Goal: Task Accomplishment & Management: Complete application form

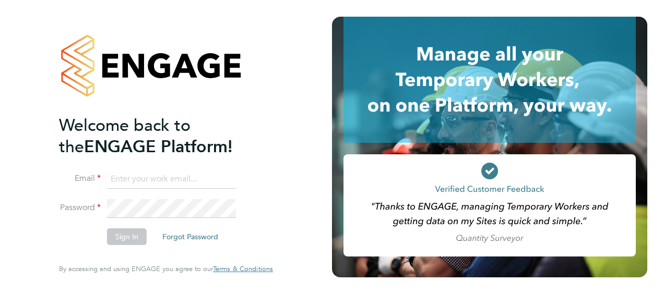
click at [147, 179] on input at bounding box center [171, 179] width 129 height 19
type input "aaron.murphy@hays.com"
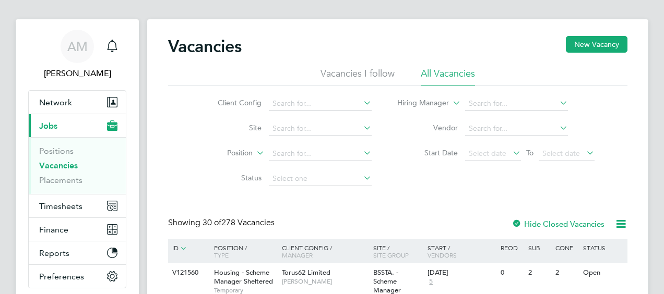
scroll to position [10, 0]
click at [330, 130] on input at bounding box center [320, 128] width 103 height 15
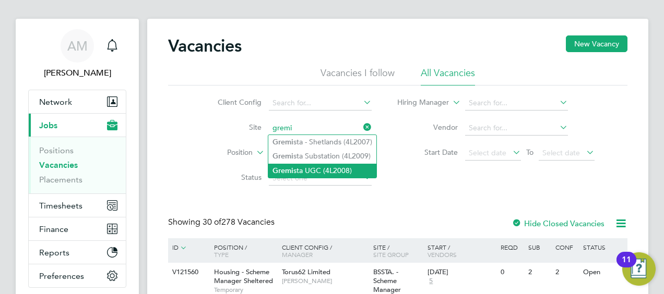
click at [314, 168] on li "Gremi sta UGC (4L2008)" at bounding box center [322, 171] width 108 height 14
type input "Gremista UGC (4L2008)"
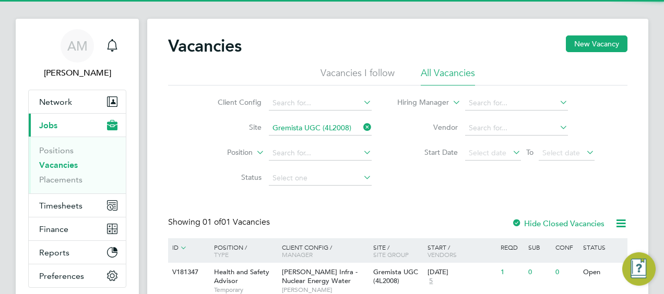
scroll to position [93, 0]
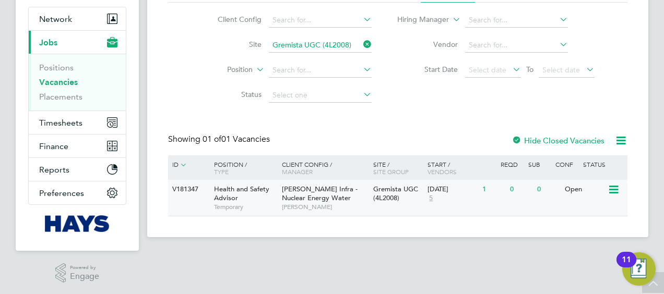
click at [257, 194] on div "Health and Safety Advisor Temporary" at bounding box center [242, 198] width 73 height 36
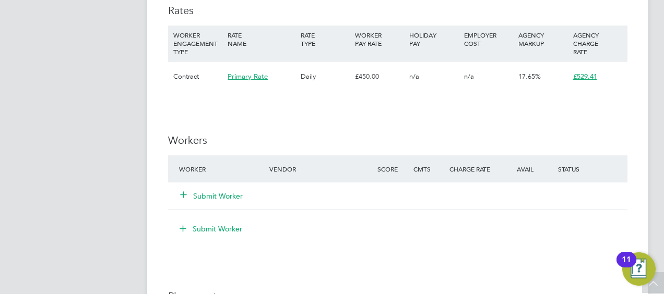
scroll to position [583, 0]
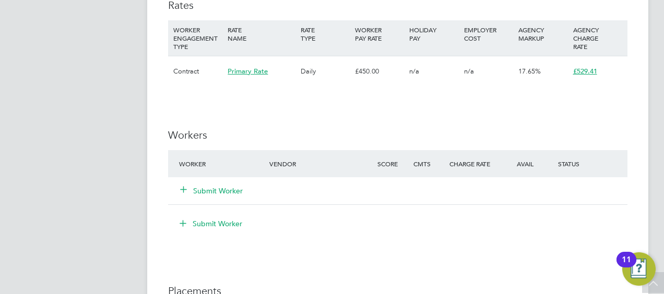
click at [213, 192] on button "Submit Worker" at bounding box center [212, 191] width 63 height 10
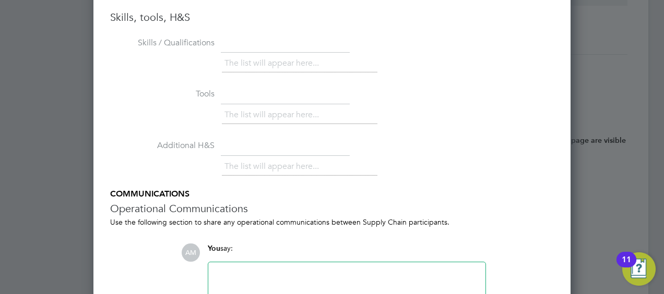
scroll to position [997, 0]
